Goal: Task Accomplishment & Management: Use online tool/utility

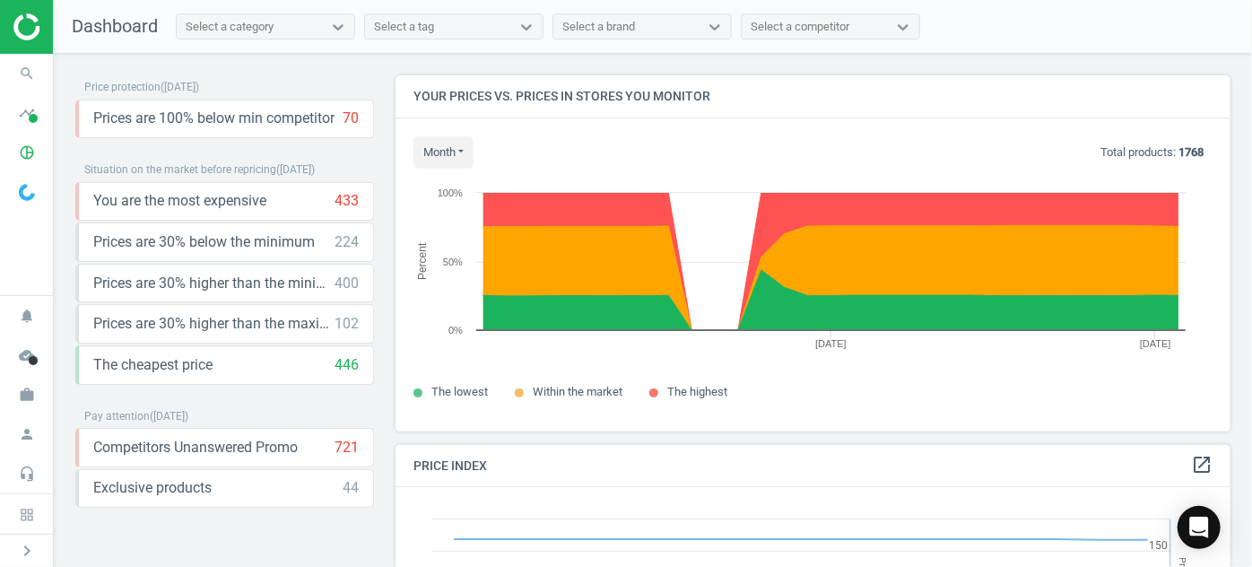
scroll to position [438, 848]
click at [34, 396] on icon "work" at bounding box center [27, 394] width 34 height 34
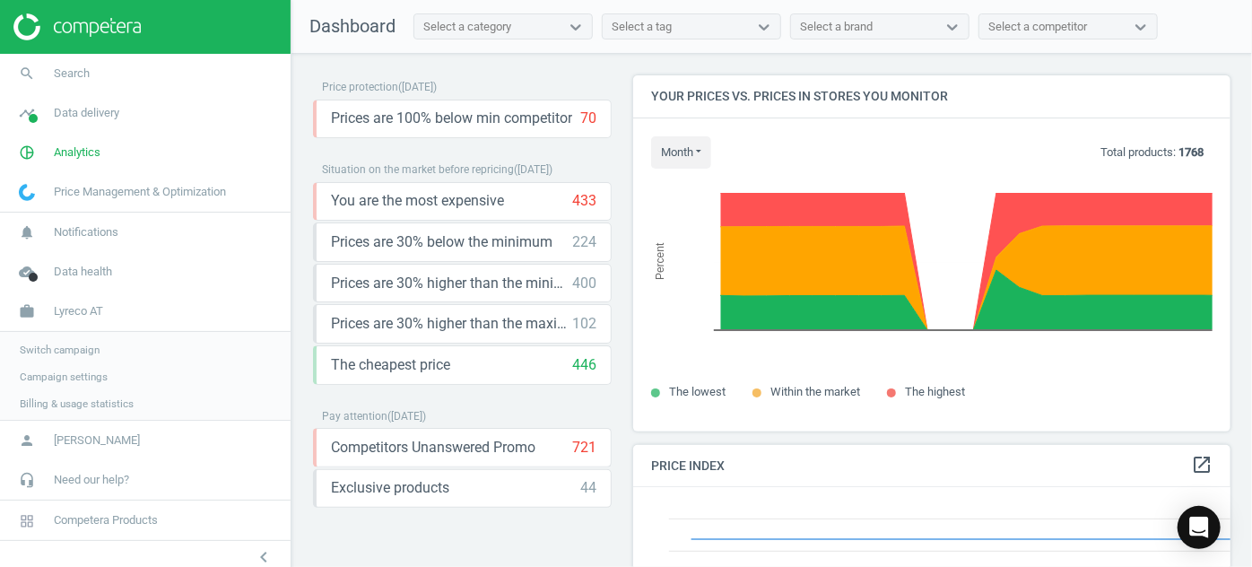
scroll to position [9, 9]
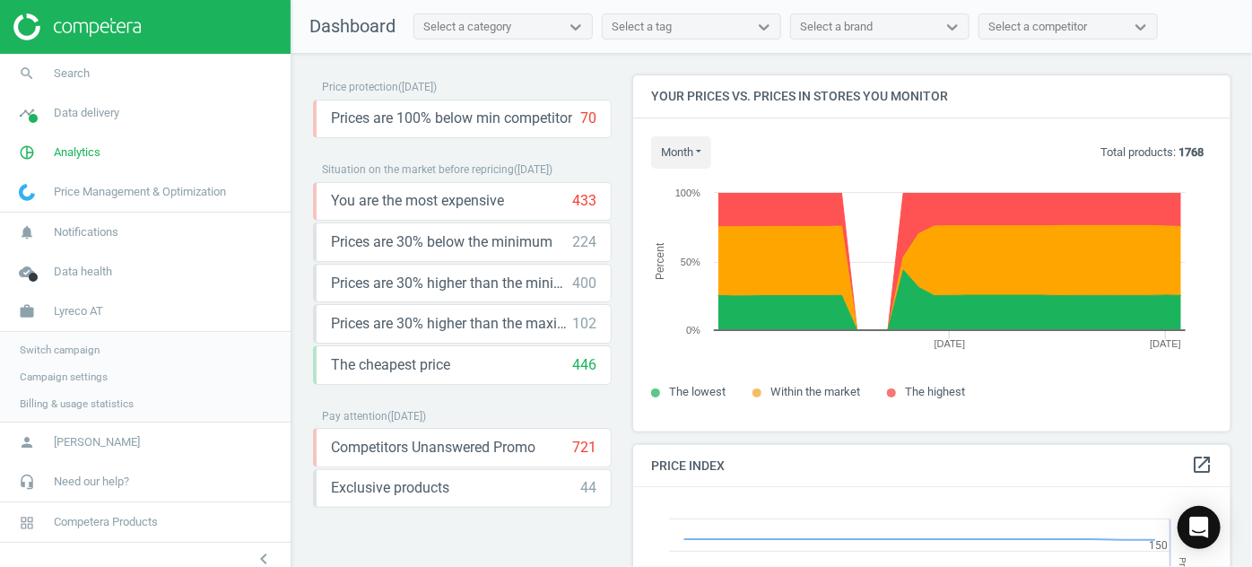
click at [52, 347] on span "Switch campaign" at bounding box center [60, 349] width 80 height 14
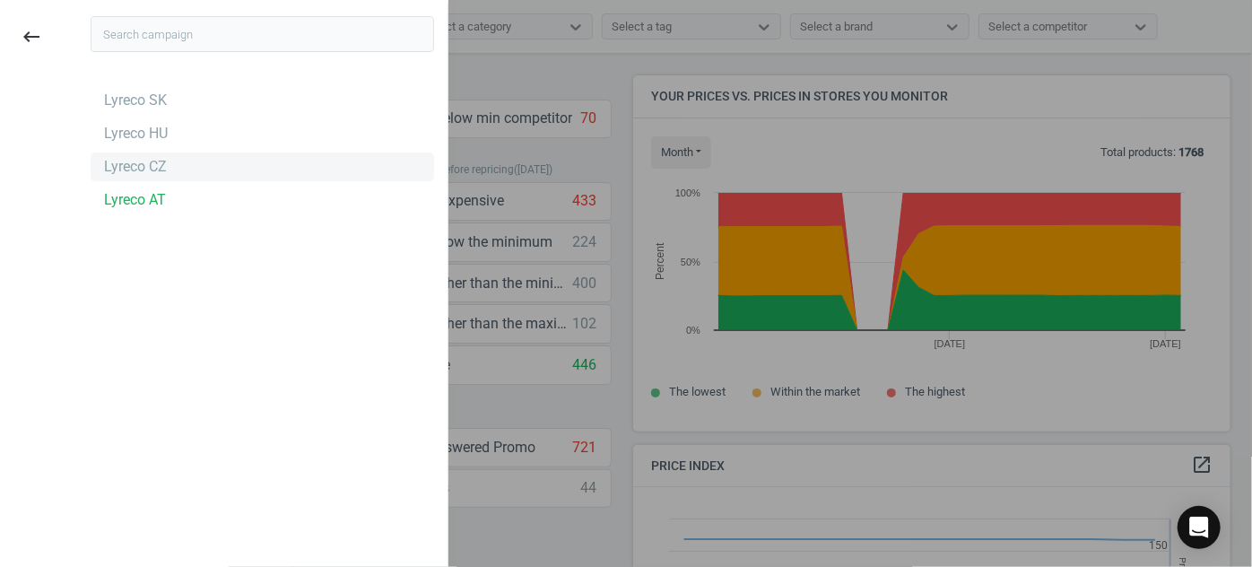
click at [148, 167] on div "Lyreco CZ" at bounding box center [135, 167] width 63 height 20
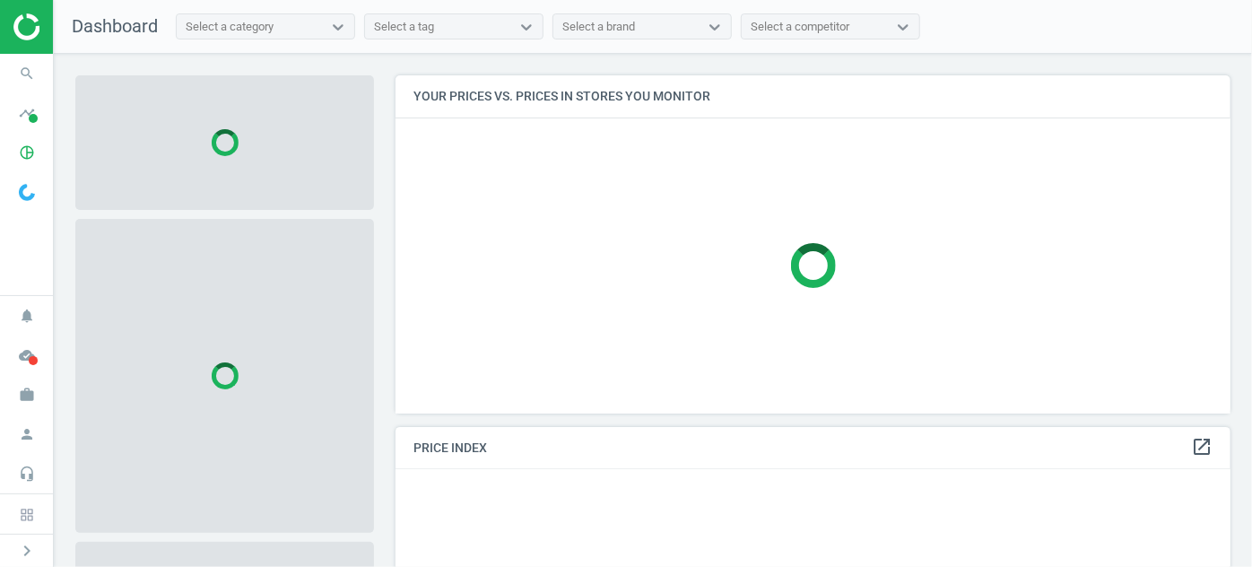
scroll to position [362, 848]
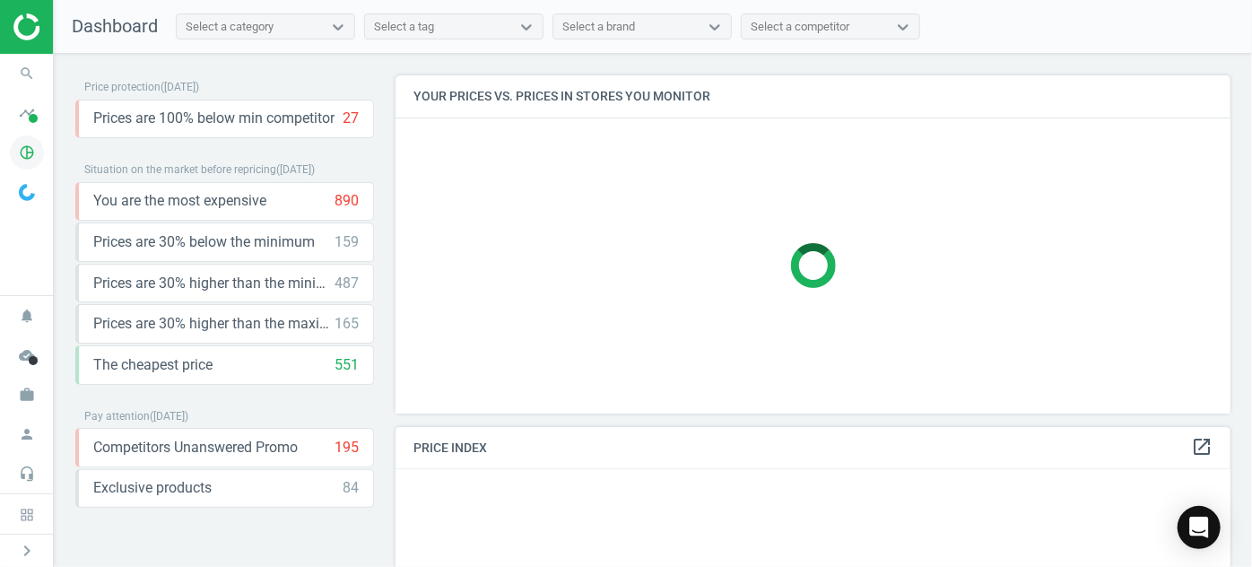
click at [31, 148] on icon "pie_chart_outlined" at bounding box center [27, 152] width 34 height 34
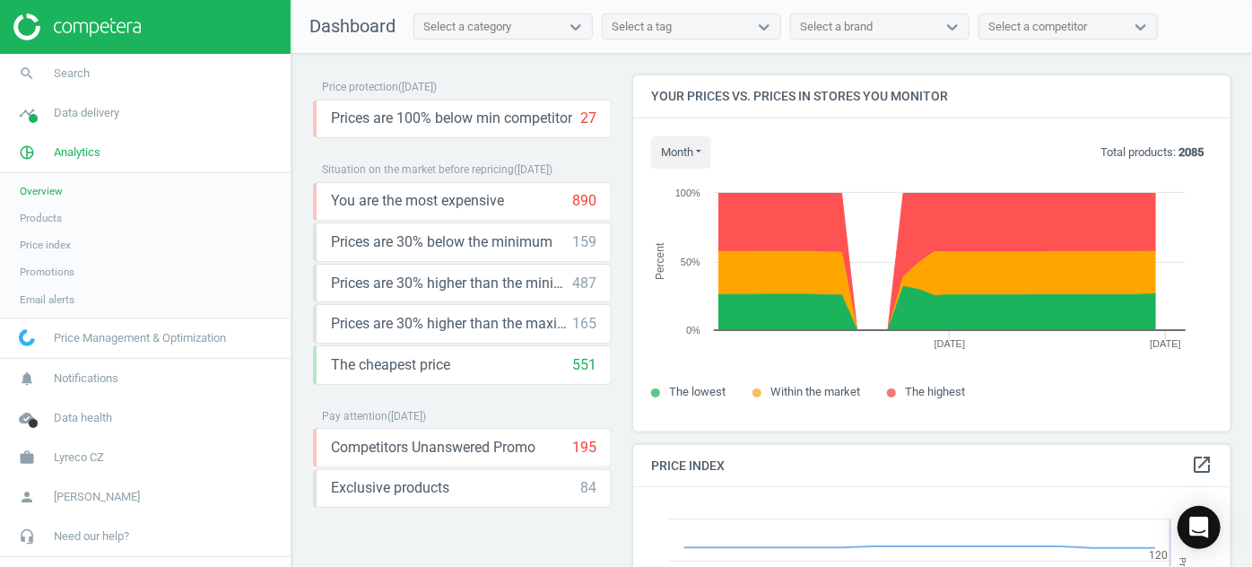
scroll to position [438, 611]
click at [37, 214] on span "Products" at bounding box center [41, 218] width 42 height 14
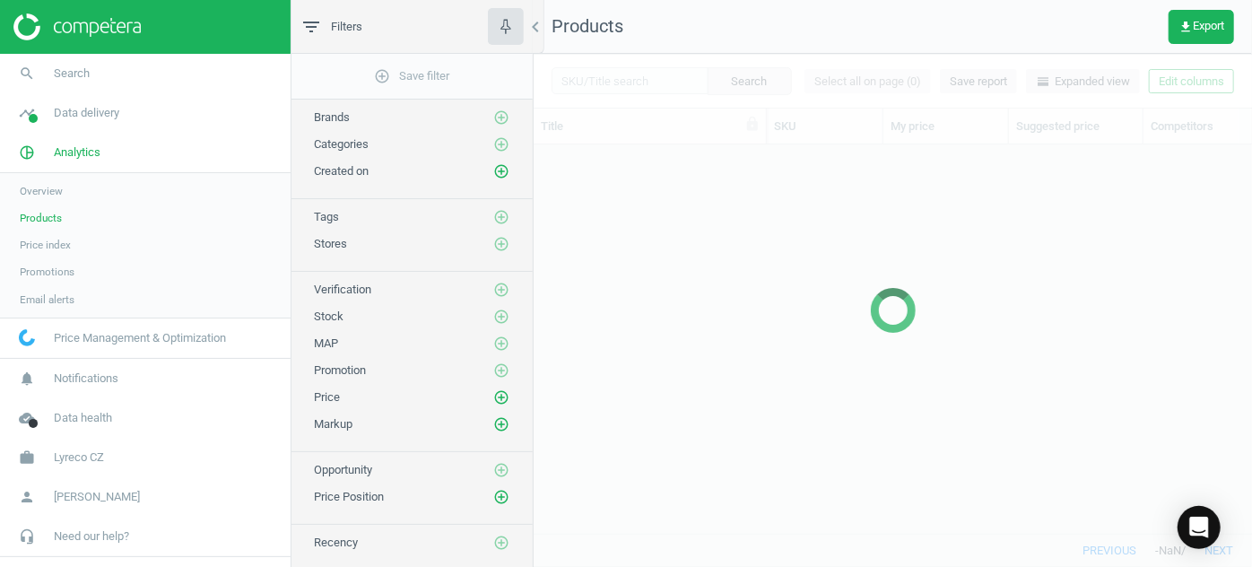
scroll to position [364, 706]
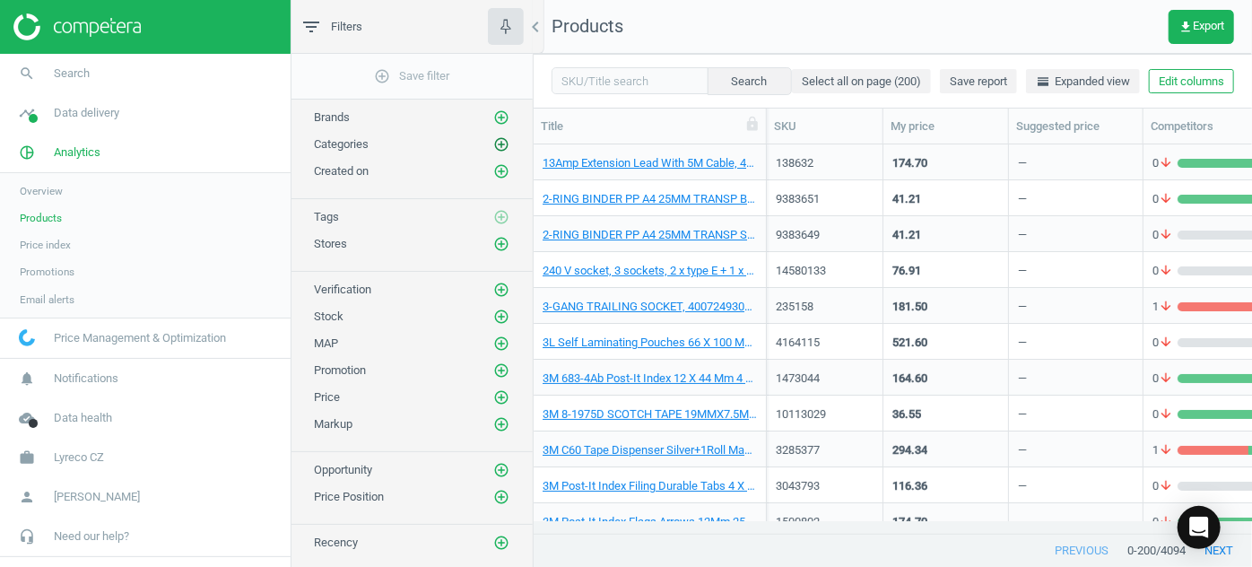
click at [499, 141] on icon "add_circle_outline" at bounding box center [501, 144] width 16 height 16
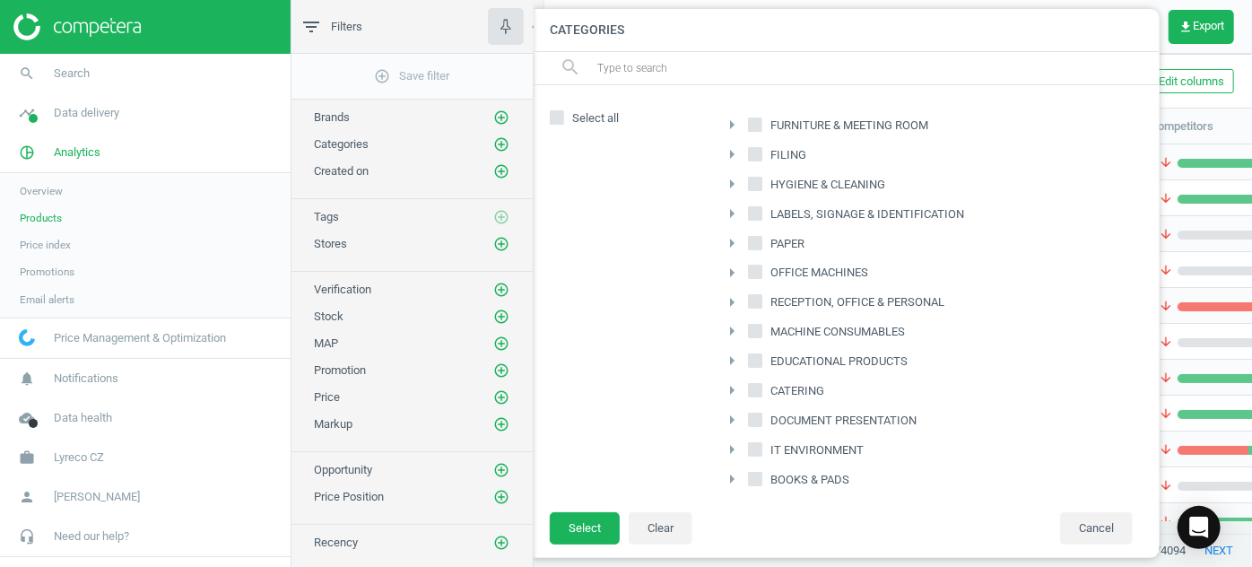
scroll to position [117, 0]
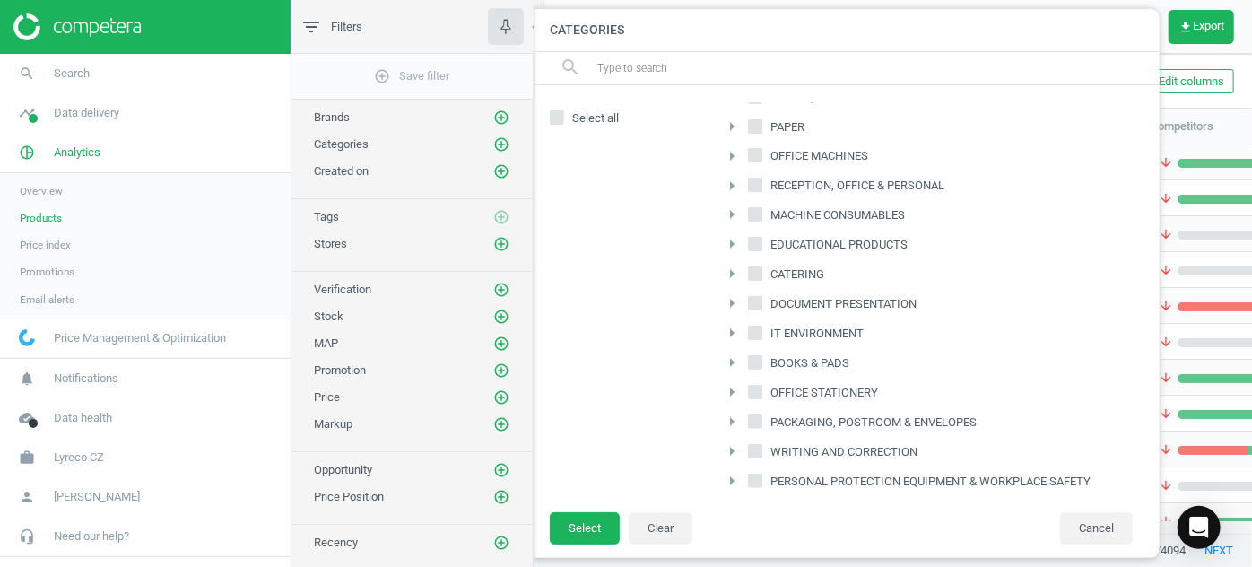
click at [729, 415] on icon "arrow_right" at bounding box center [732, 422] width 22 height 22
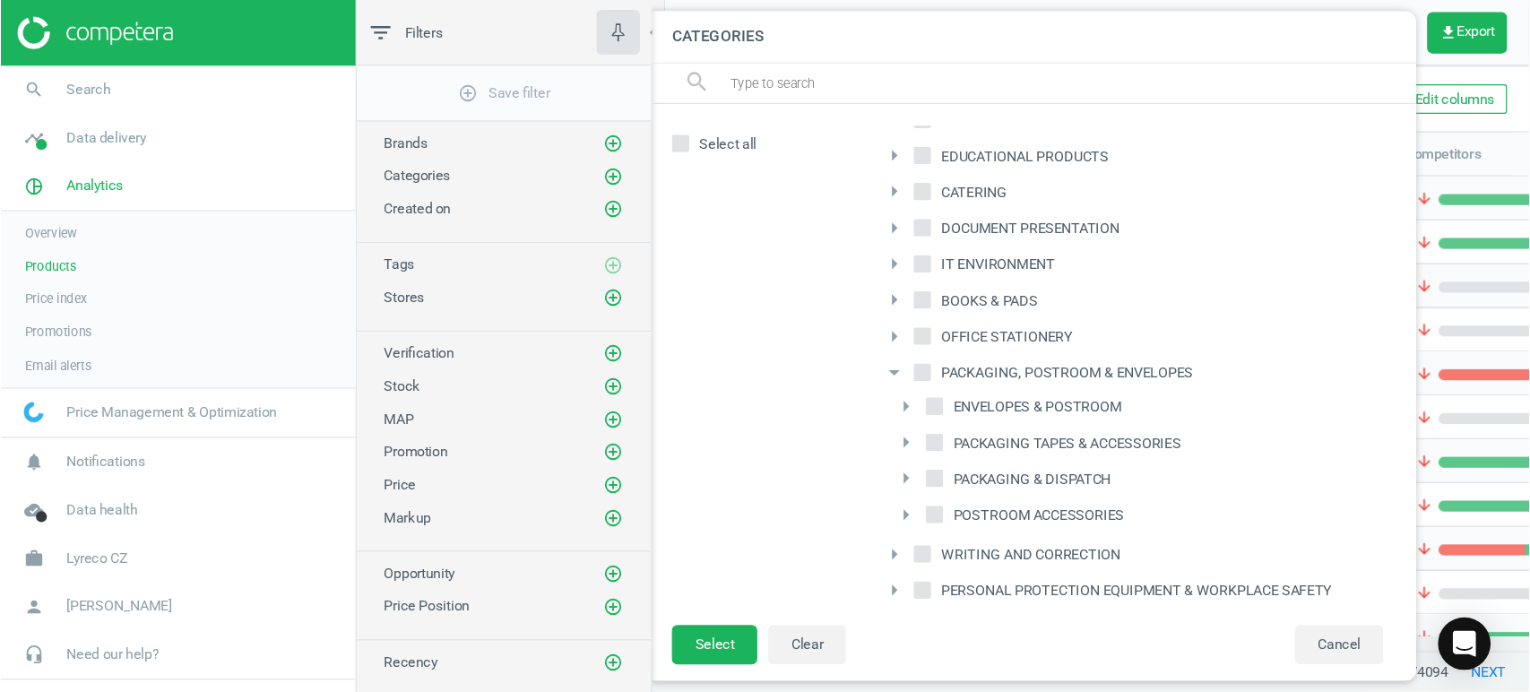
scroll to position [234, 0]
click at [756, 298] on input "PACKAGING, POSTROOM & ENVELOPES" at bounding box center [756, 304] width 12 height 12
checkbox input "true"
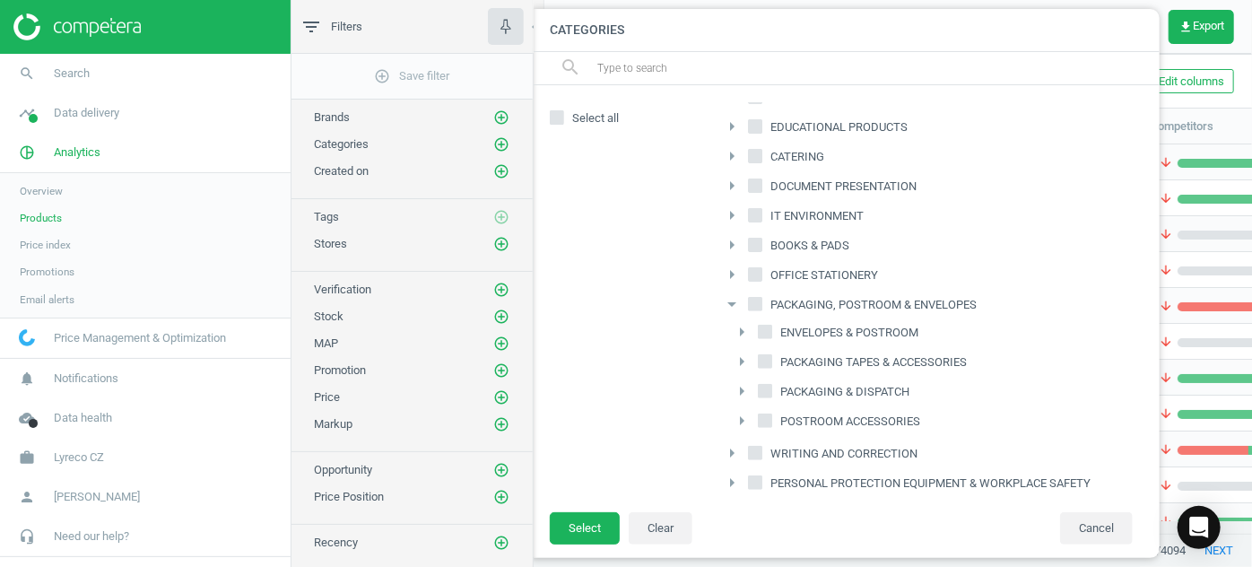
checkbox input "true"
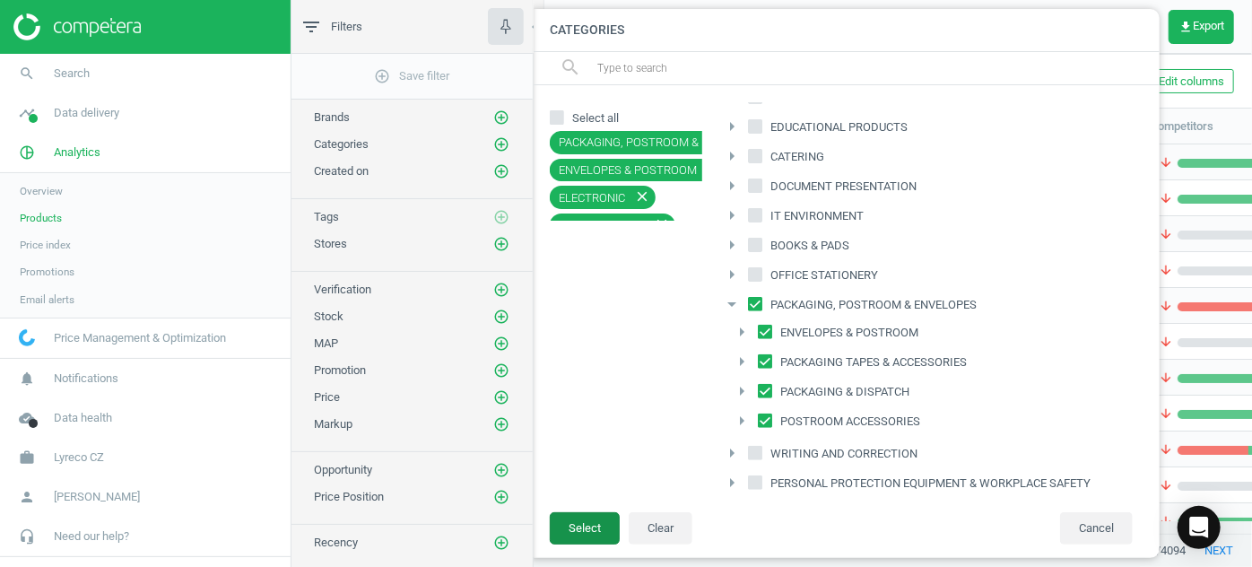
click at [585, 525] on button "Select" at bounding box center [585, 528] width 70 height 32
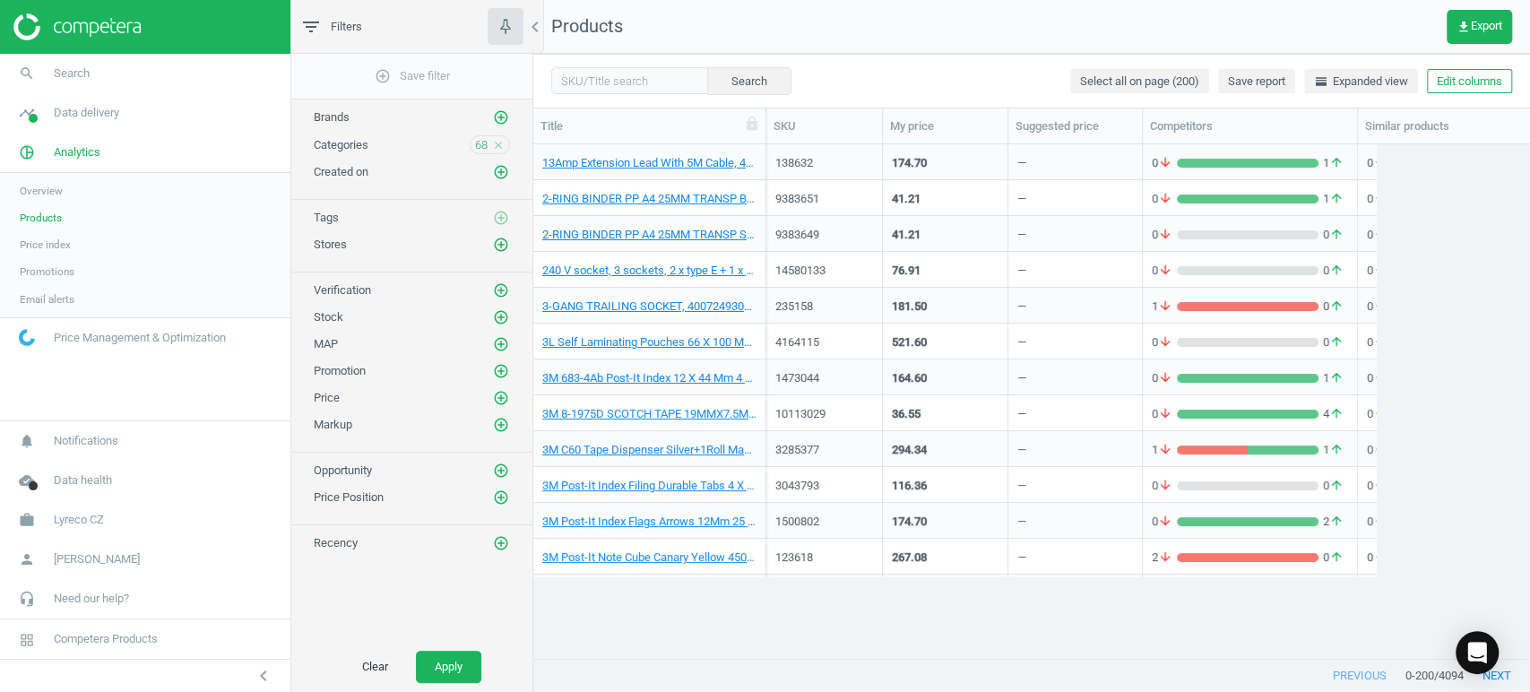
scroll to position [483, 981]
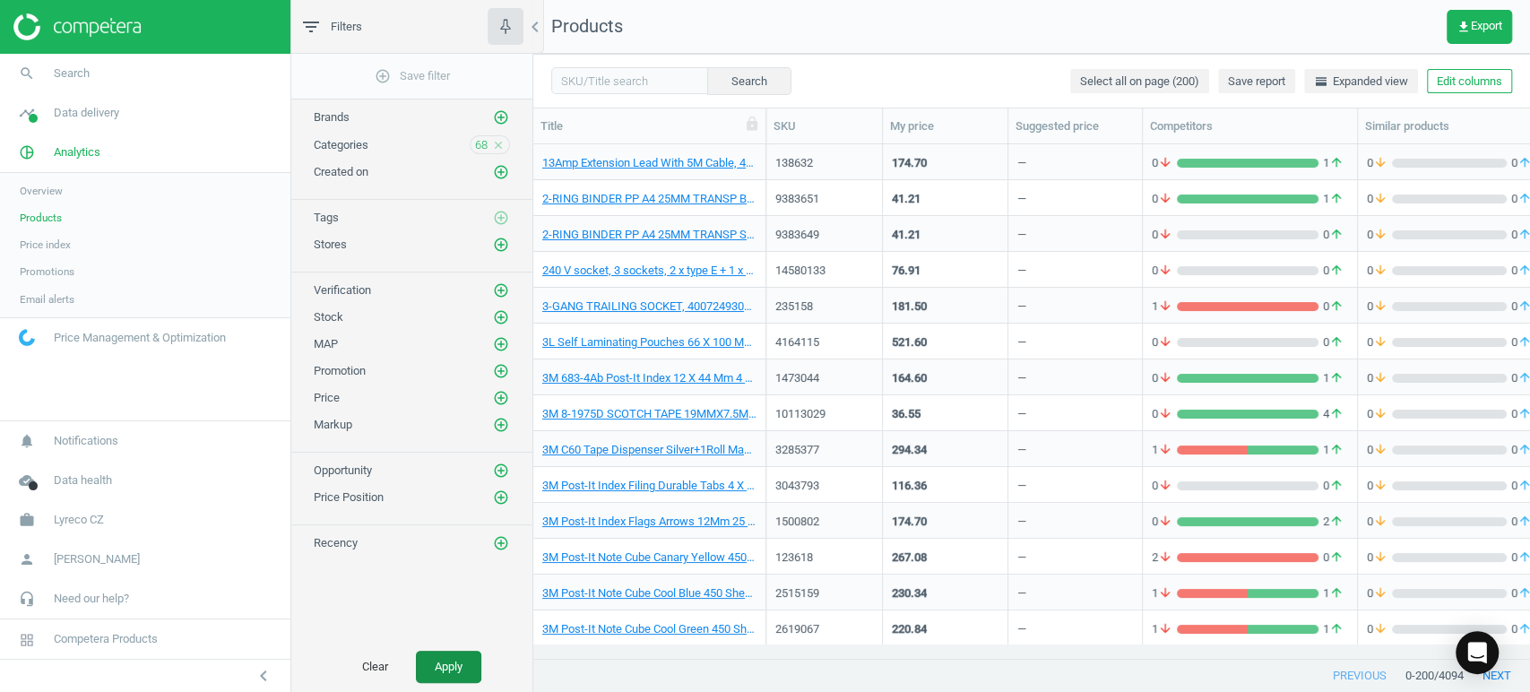
click at [459, 566] on button "Apply" at bounding box center [448, 667] width 65 height 32
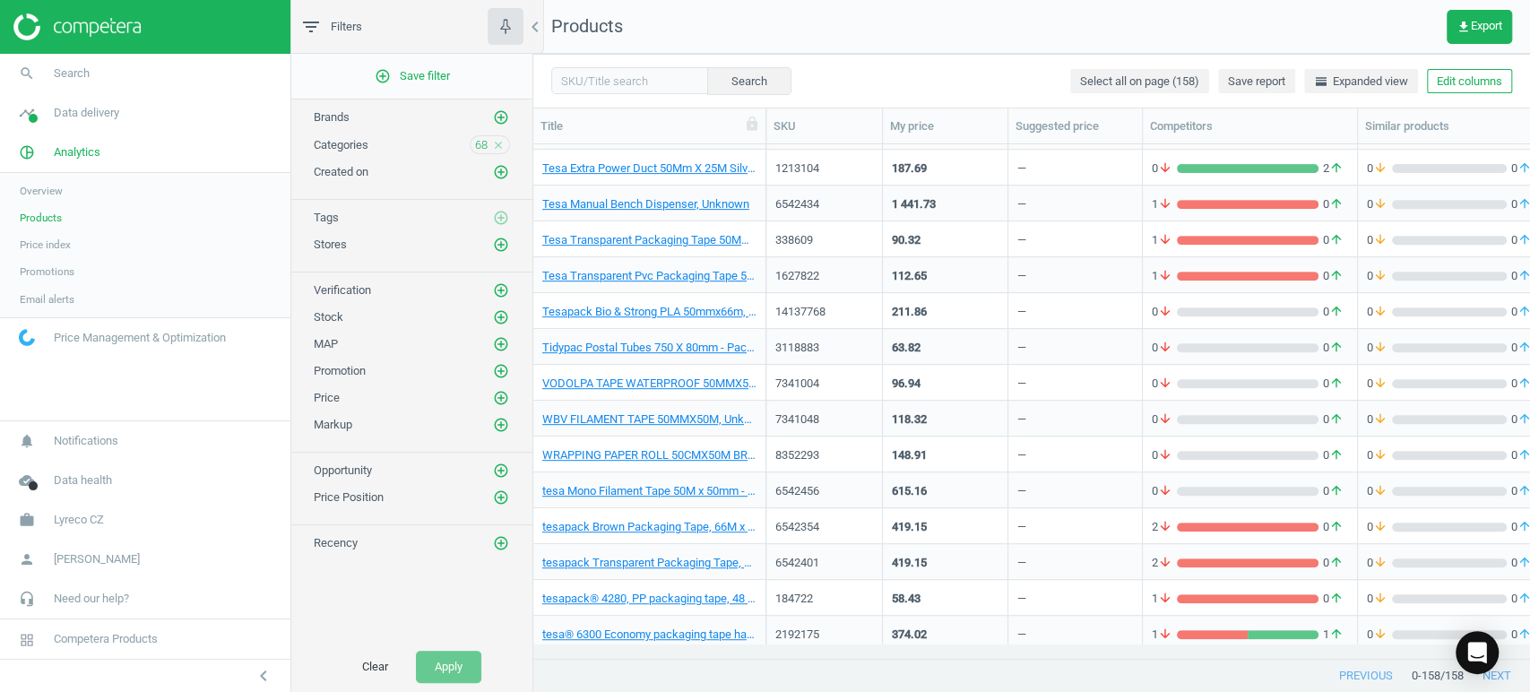
scroll to position [5166, 0]
